Goal: Use online tool/utility: Utilize a website feature to perform a specific function

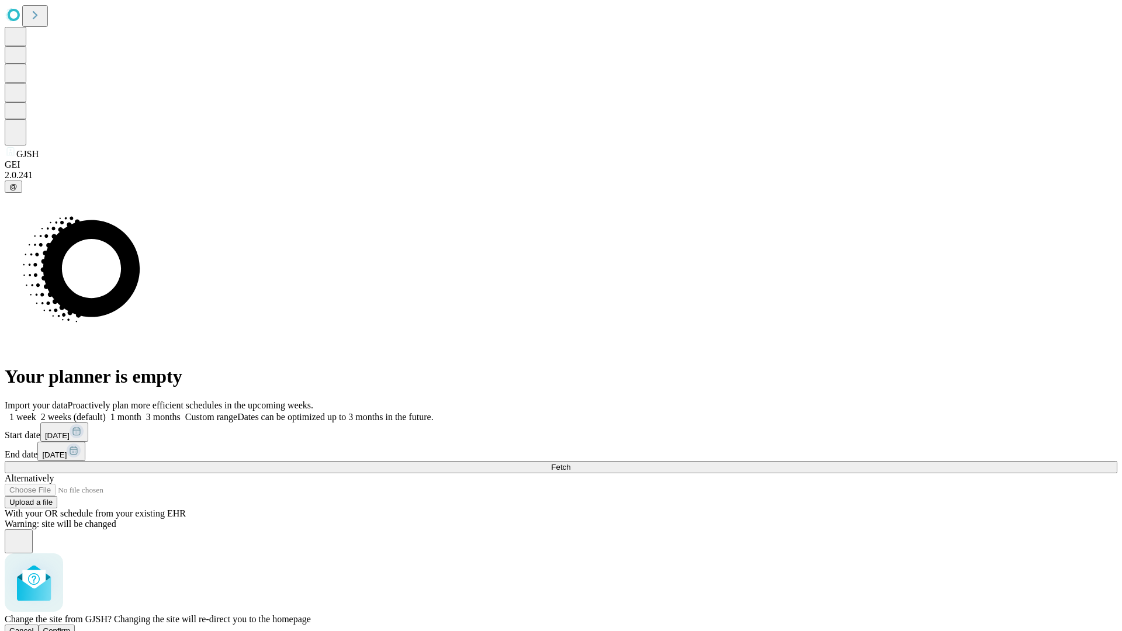
click at [71, 626] on span "Confirm" at bounding box center [56, 630] width 27 height 9
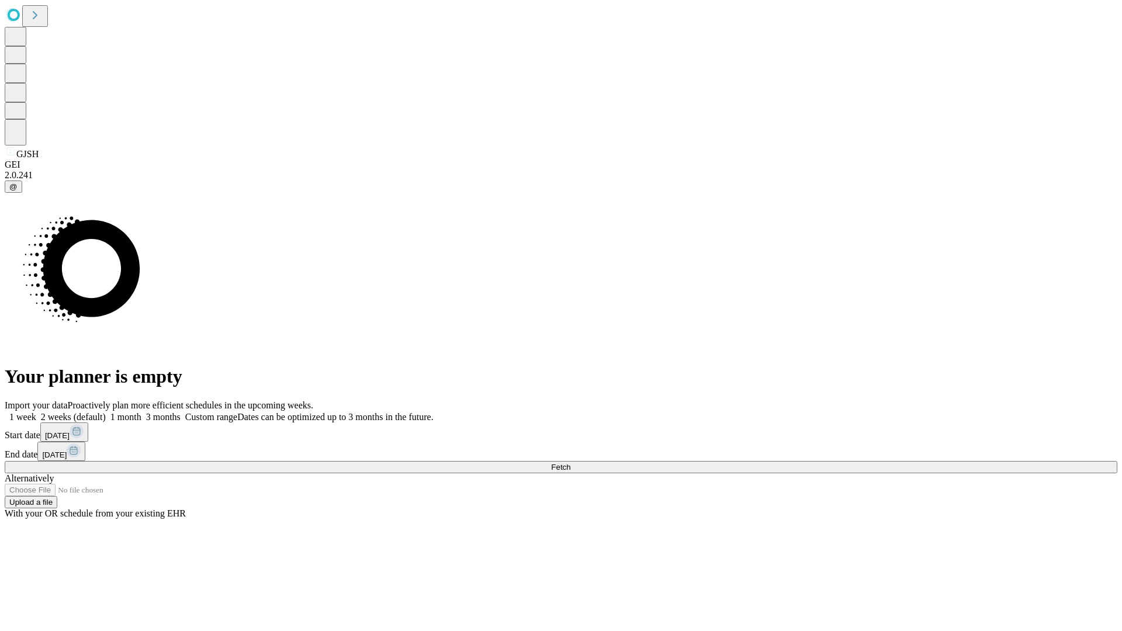
click at [106, 412] on label "2 weeks (default)" at bounding box center [71, 417] width 70 height 10
click at [570, 463] on span "Fetch" at bounding box center [560, 467] width 19 height 9
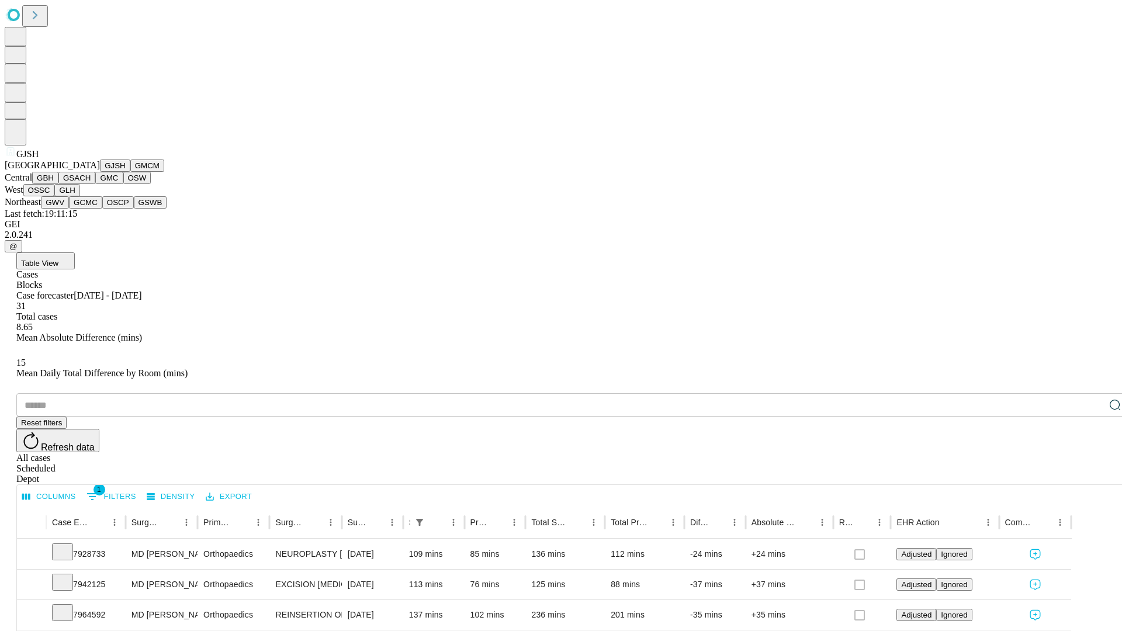
click at [130, 172] on button "GMCM" at bounding box center [147, 166] width 34 height 12
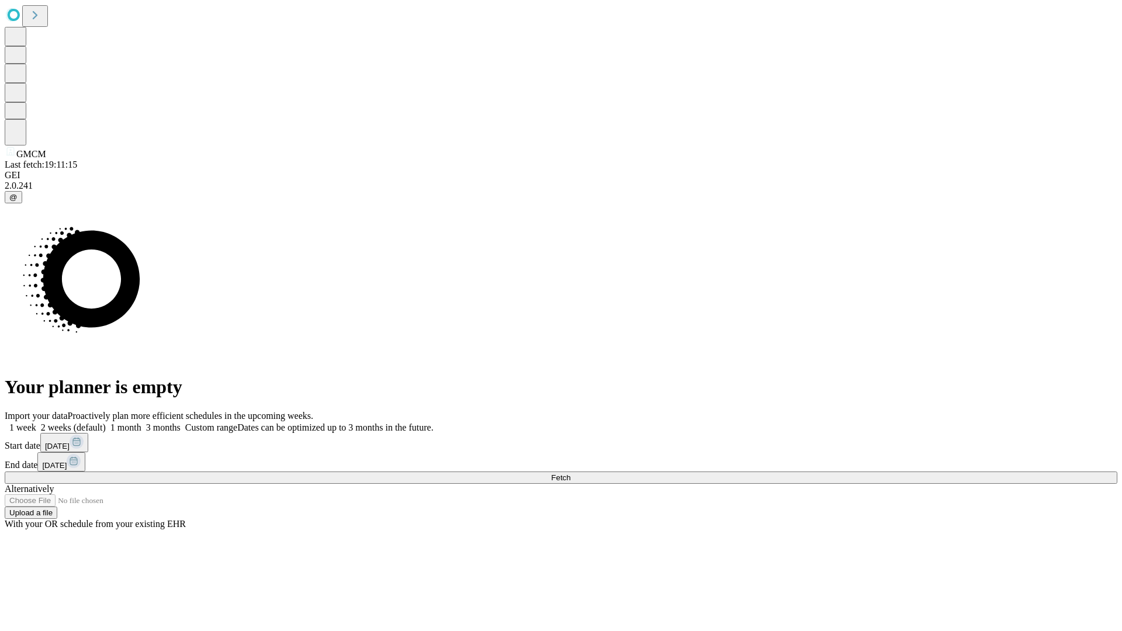
click at [570, 473] on span "Fetch" at bounding box center [560, 477] width 19 height 9
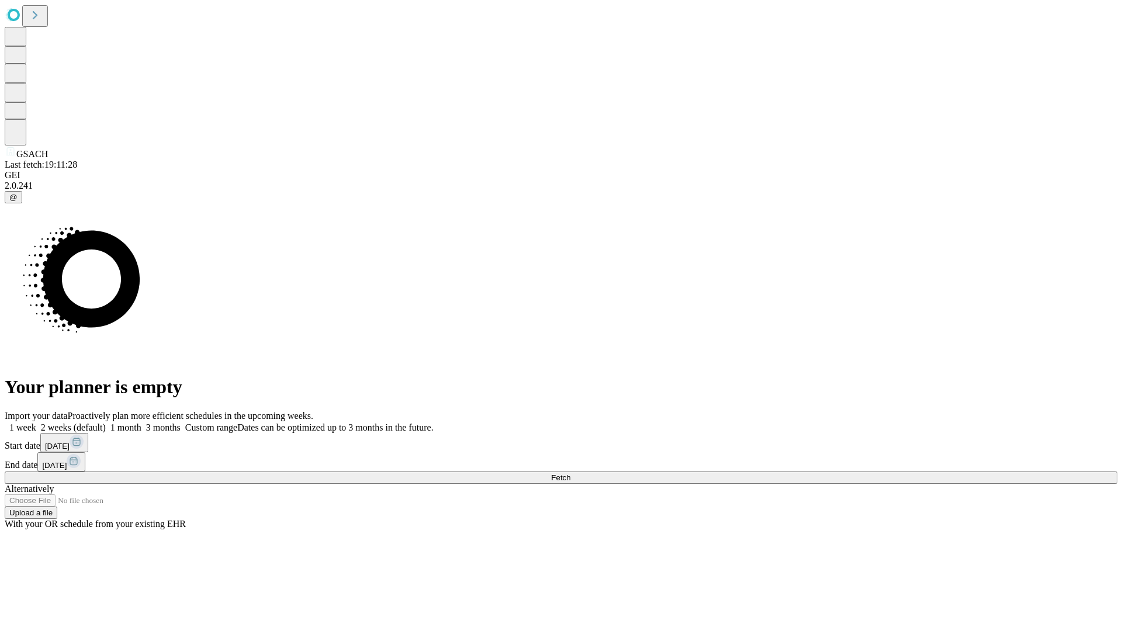
click at [106, 422] on label "2 weeks (default)" at bounding box center [71, 427] width 70 height 10
click at [570, 473] on span "Fetch" at bounding box center [560, 477] width 19 height 9
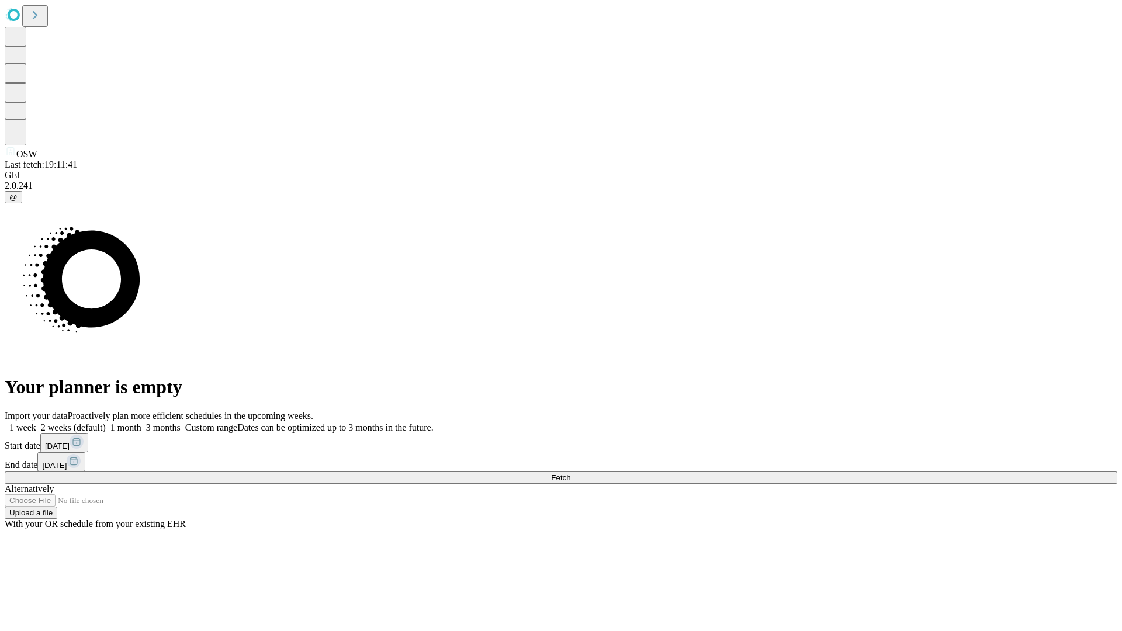
click at [106, 422] on label "2 weeks (default)" at bounding box center [71, 427] width 70 height 10
click at [570, 473] on span "Fetch" at bounding box center [560, 477] width 19 height 9
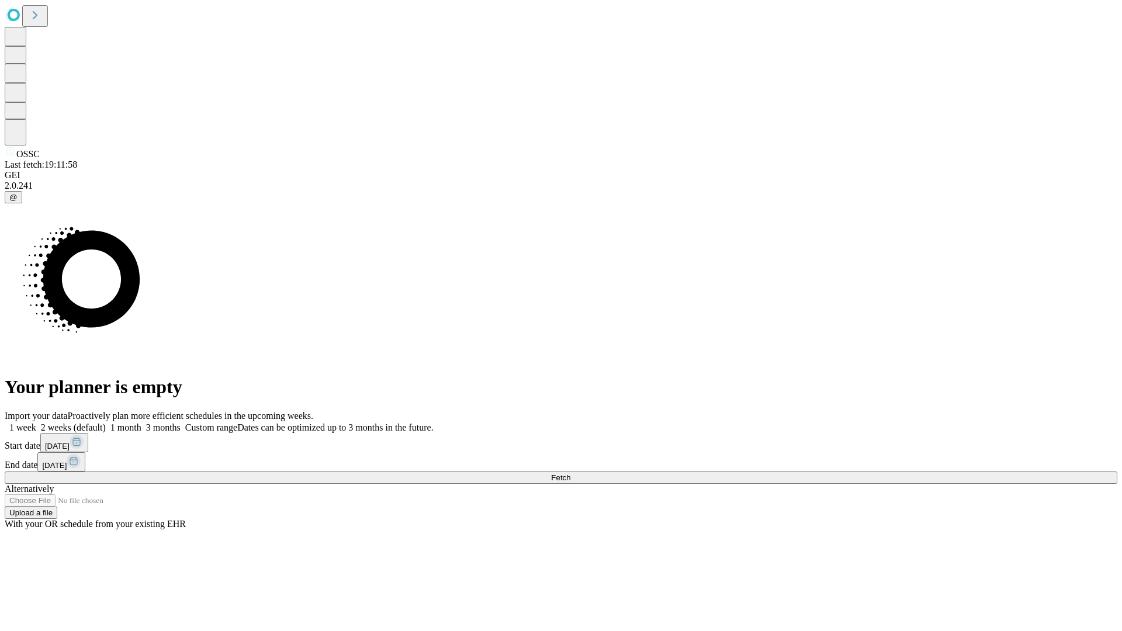
click at [106, 422] on label "2 weeks (default)" at bounding box center [71, 427] width 70 height 10
click at [570, 473] on span "Fetch" at bounding box center [560, 477] width 19 height 9
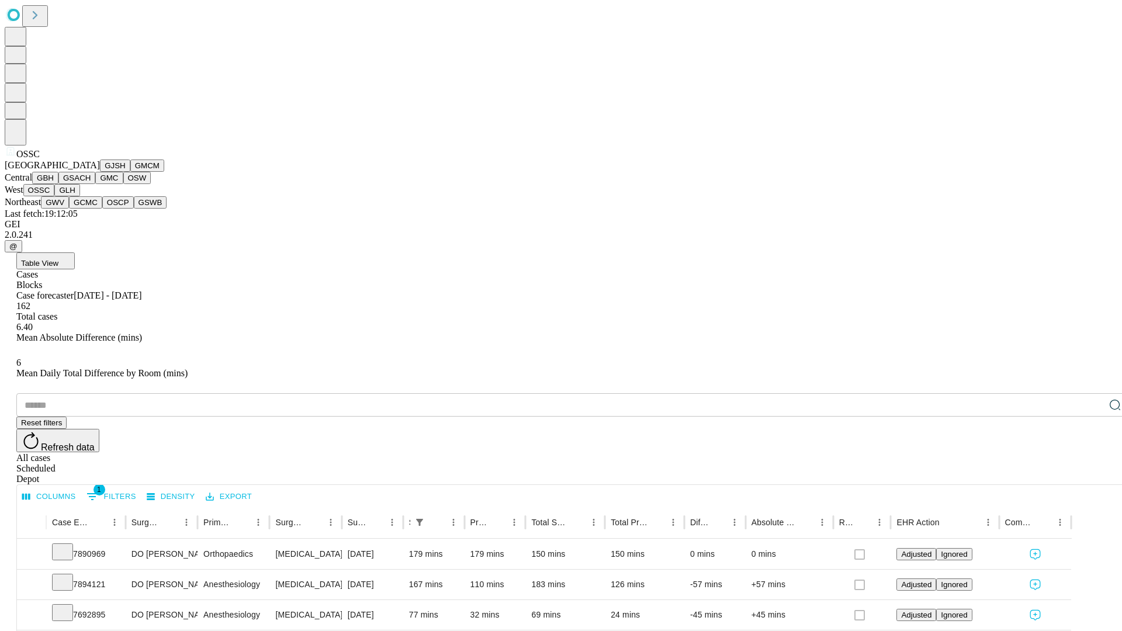
click at [79, 196] on button "GLH" at bounding box center [66, 190] width 25 height 12
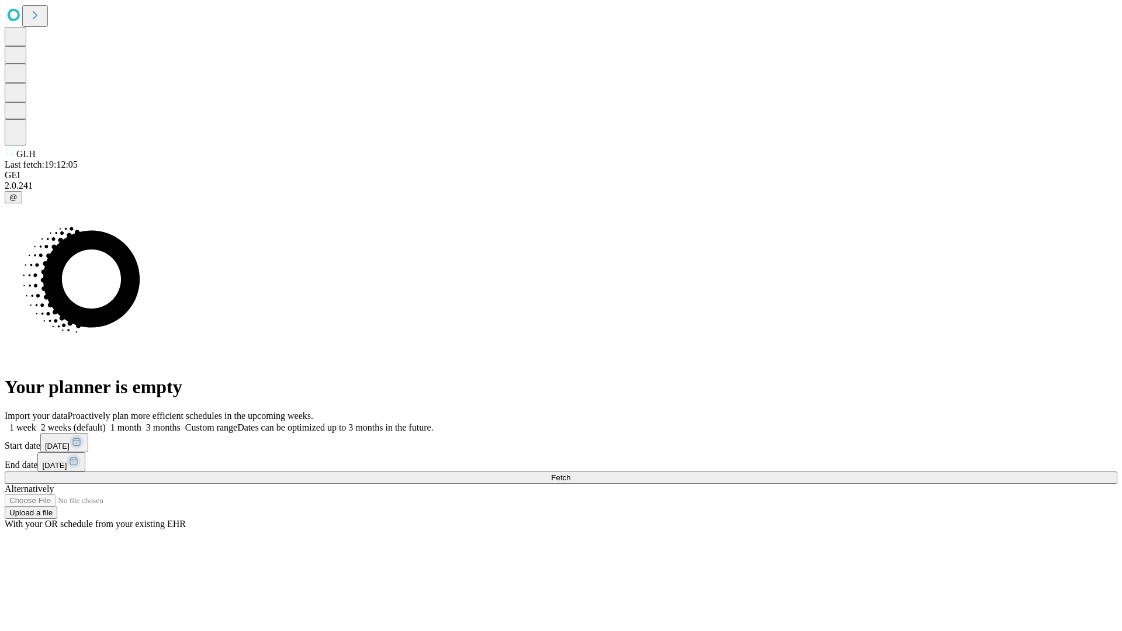
click at [106, 422] on label "2 weeks (default)" at bounding box center [71, 427] width 70 height 10
click at [570, 473] on span "Fetch" at bounding box center [560, 477] width 19 height 9
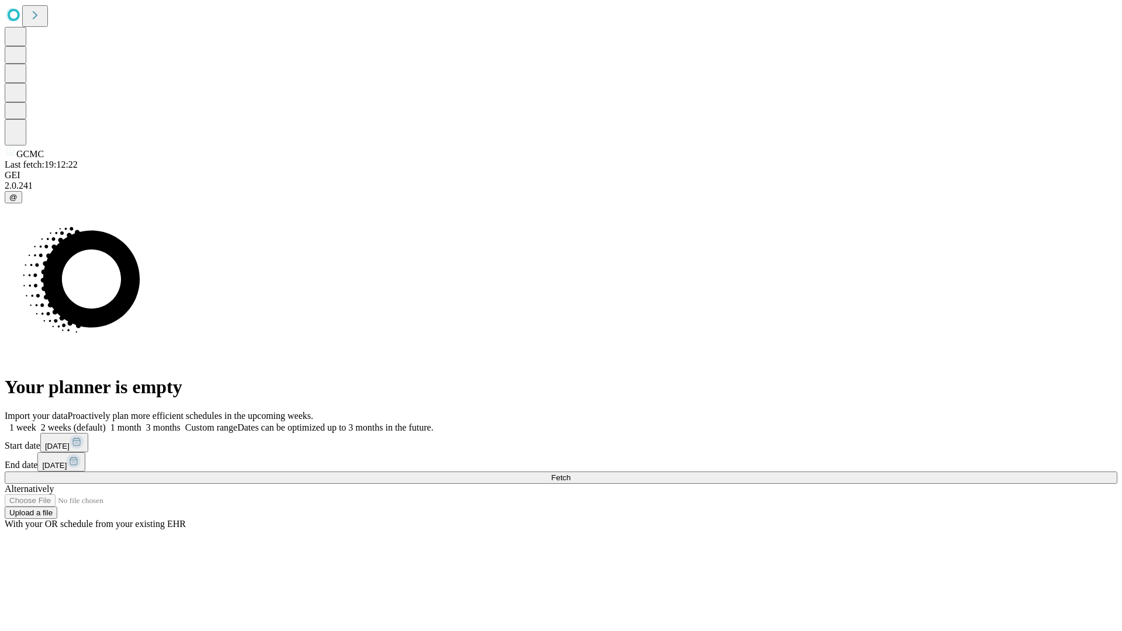
click at [106, 422] on label "2 weeks (default)" at bounding box center [71, 427] width 70 height 10
click at [570, 473] on span "Fetch" at bounding box center [560, 477] width 19 height 9
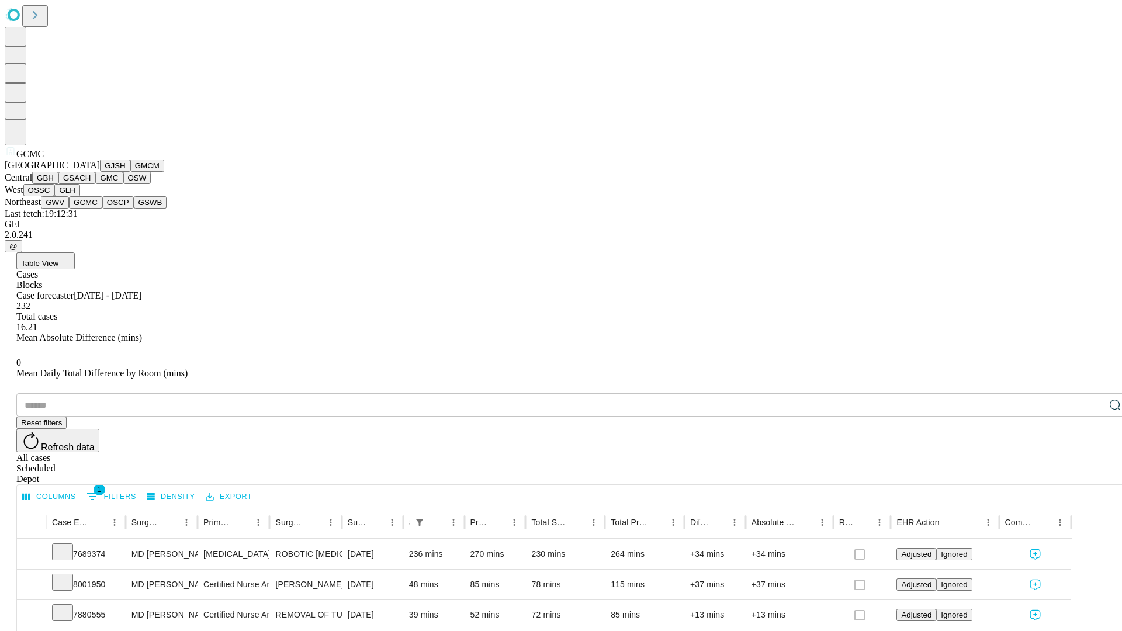
click at [102, 209] on button "OSCP" at bounding box center [118, 202] width 32 height 12
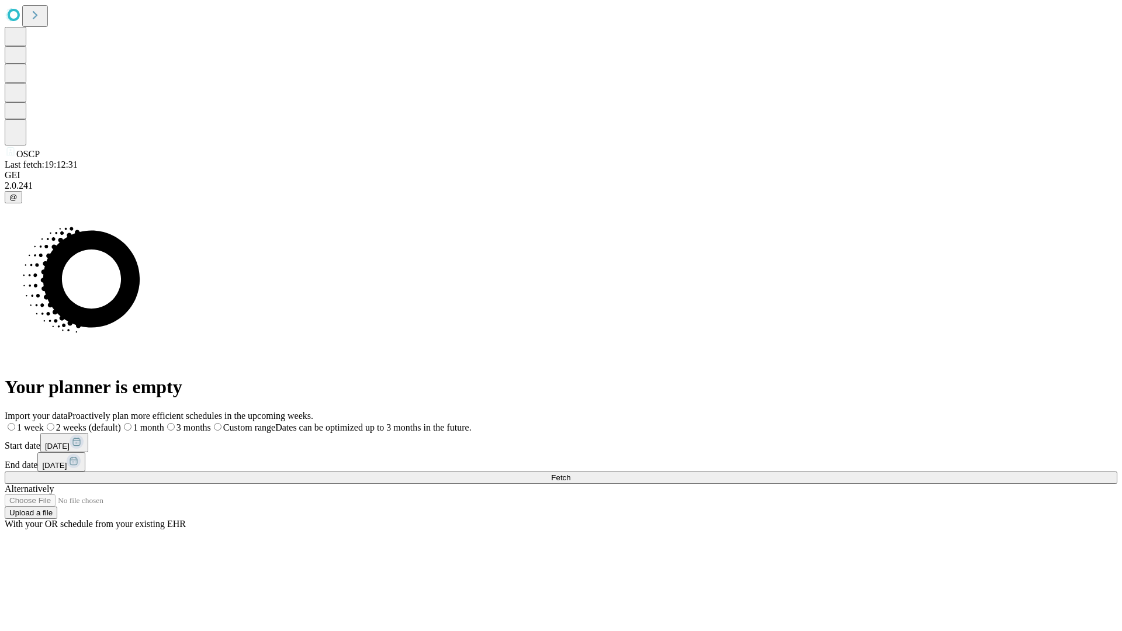
click at [121, 422] on label "2 weeks (default)" at bounding box center [82, 427] width 77 height 10
click at [570, 473] on span "Fetch" at bounding box center [560, 477] width 19 height 9
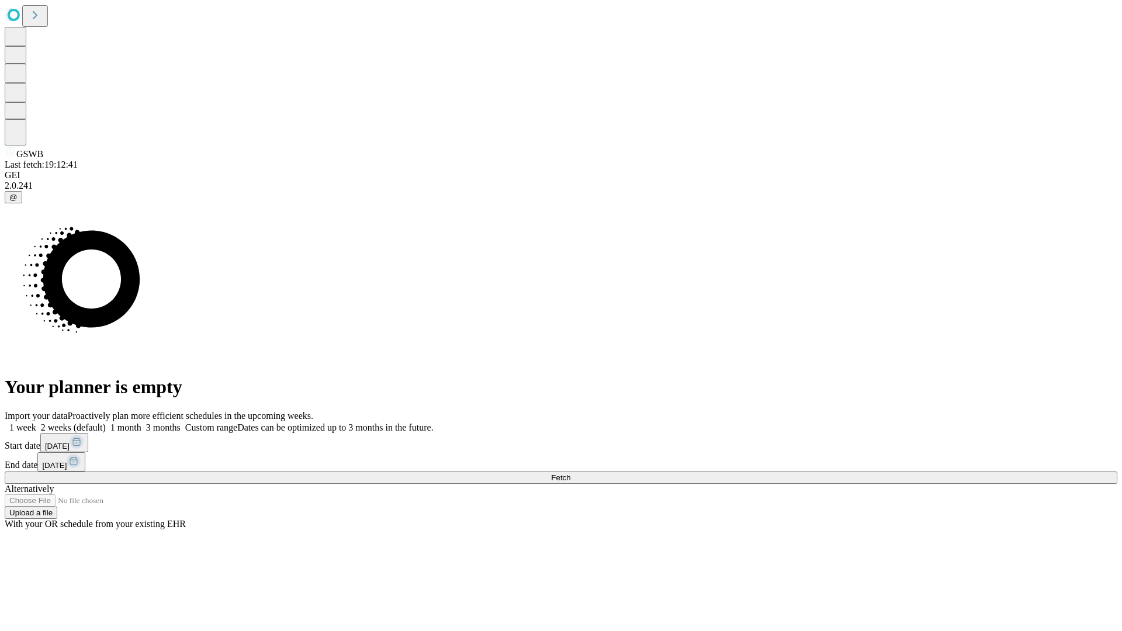
click at [106, 422] on label "2 weeks (default)" at bounding box center [71, 427] width 70 height 10
click at [570, 473] on span "Fetch" at bounding box center [560, 477] width 19 height 9
